Goal: Find specific page/section: Find specific page/section

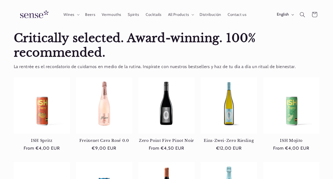
scroll to position [131, 0]
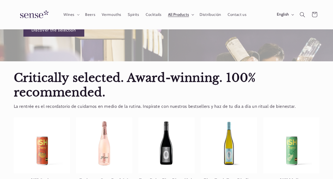
click at [189, 12] on span "All Products" at bounding box center [178, 14] width 21 height 5
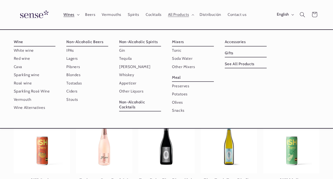
scroll to position [0, 0]
click at [227, 17] on span "Contact us" at bounding box center [236, 14] width 19 height 5
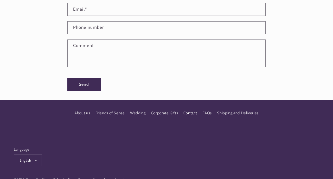
scroll to position [184, 0]
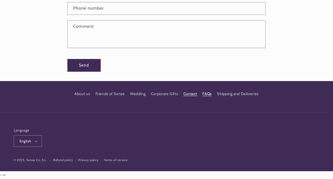
click at [211, 99] on link "FAQs" at bounding box center [206, 93] width 9 height 9
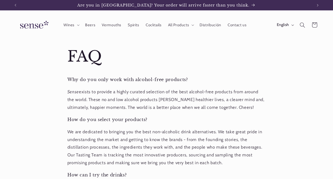
click at [36, 32] on img at bounding box center [33, 25] width 39 height 15
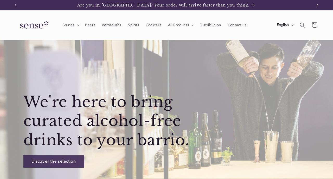
click at [314, 9] on button "Next announcement" at bounding box center [316, 5] width 11 height 10
click at [316, 6] on icon "Next announcement" at bounding box center [317, 5] width 2 height 3
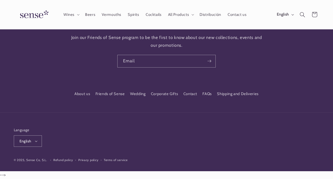
scroll to position [885, 0]
